Goal: Find specific page/section: Find specific page/section

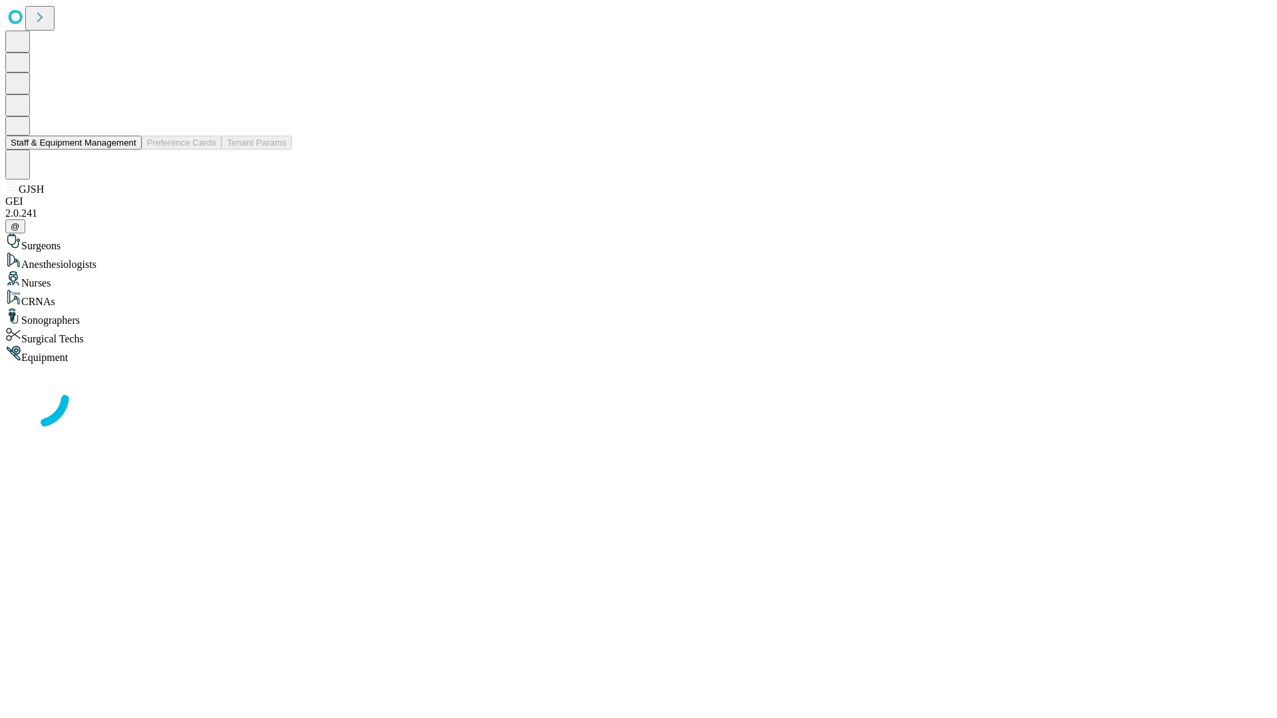
click at [127, 150] on button "Staff & Equipment Management" at bounding box center [73, 143] width 136 height 14
